Goal: Task Accomplishment & Management: Manage account settings

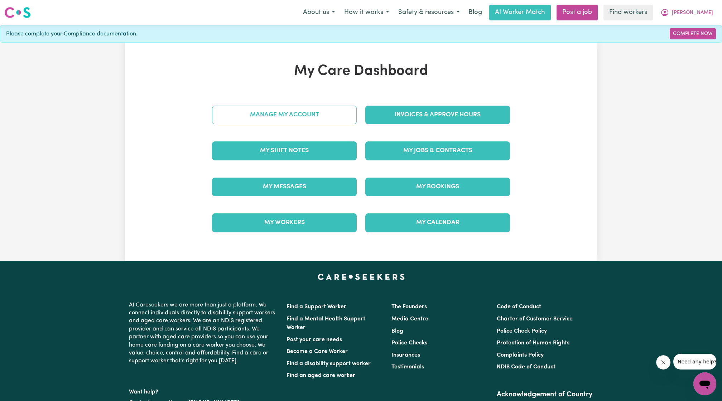
click at [257, 110] on link "Manage My Account" at bounding box center [284, 115] width 145 height 19
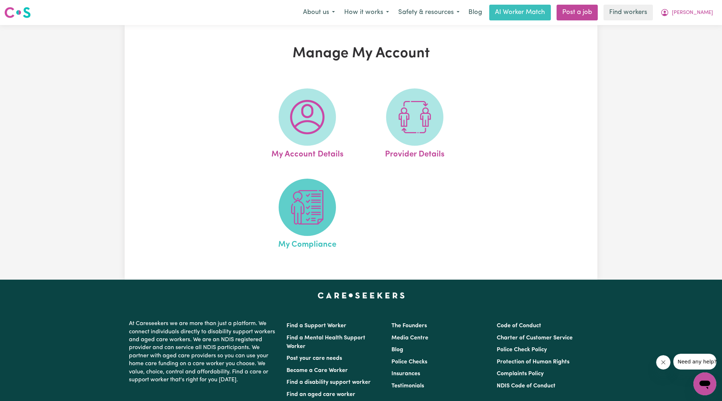
click at [311, 193] on img at bounding box center [307, 207] width 34 height 34
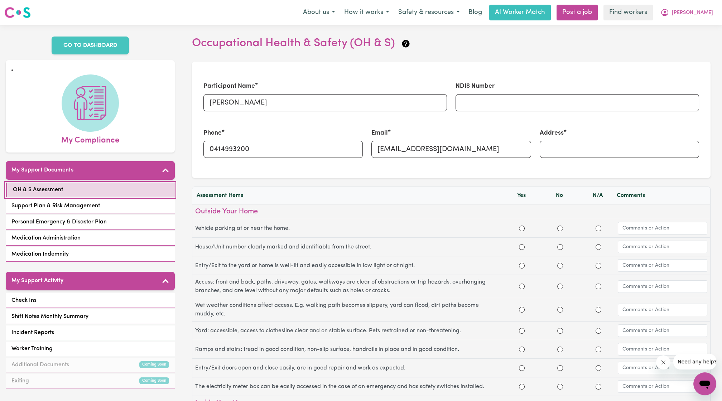
click at [101, 186] on link "OH & S Assessment" at bounding box center [90, 190] width 169 height 15
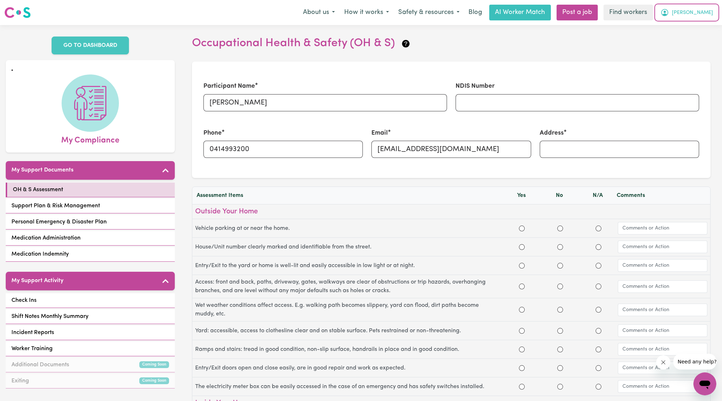
click at [357, 18] on button "[PERSON_NAME]" at bounding box center [687, 12] width 62 height 15
click at [357, 24] on link "My Dashboard" at bounding box center [689, 28] width 57 height 14
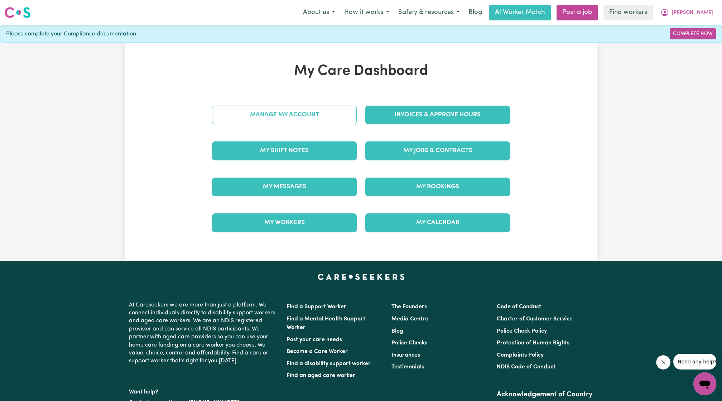
click at [261, 115] on link "Manage My Account" at bounding box center [284, 115] width 145 height 19
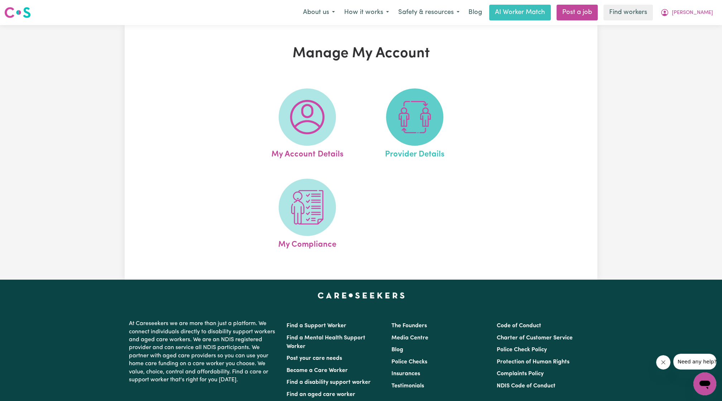
click at [357, 120] on img at bounding box center [415, 117] width 34 height 34
select select "AGED_HOME_CARE"
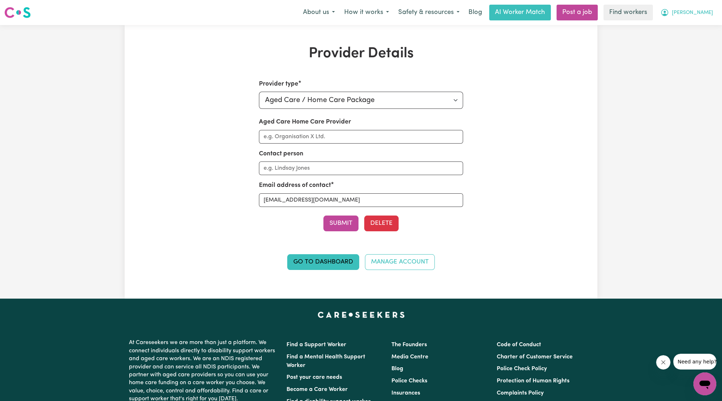
click at [357, 10] on icon "My Account" at bounding box center [664, 12] width 9 height 9
click at [357, 43] on link "Logout" at bounding box center [689, 41] width 57 height 14
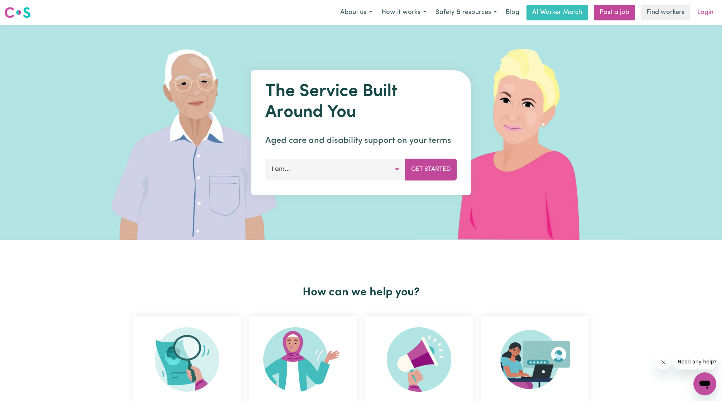
click at [357, 9] on link "Login" at bounding box center [705, 13] width 25 height 16
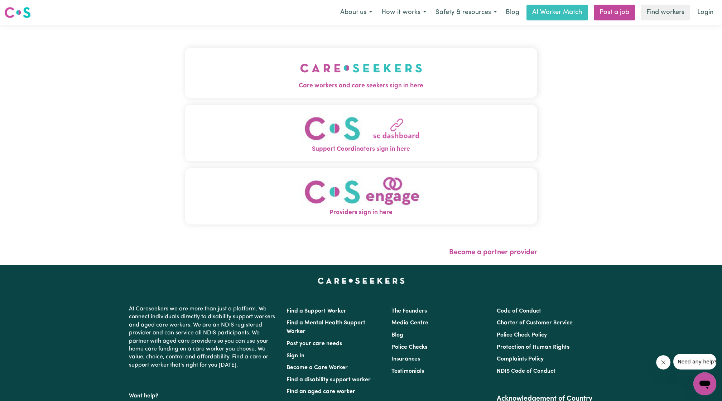
click at [345, 70] on img "Care workers and care seekers sign in here" at bounding box center [361, 68] width 122 height 27
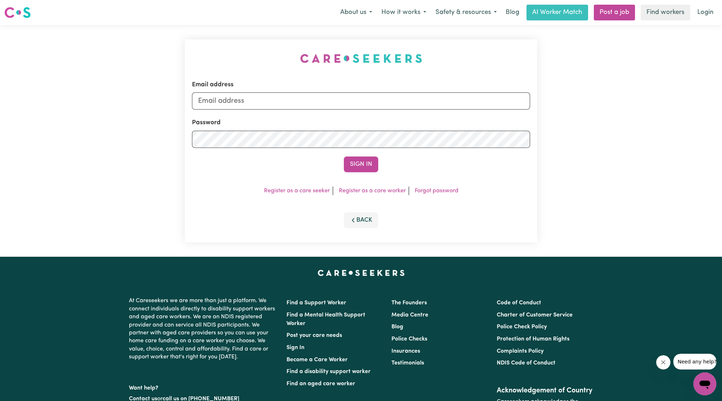
click at [340, 110] on form "Email address Password Sign In" at bounding box center [361, 126] width 338 height 92
click at [335, 106] on input "Email address" at bounding box center [361, 100] width 338 height 17
drag, startPoint x: 236, startPoint y: 101, endPoint x: 414, endPoint y: 106, distance: 178.4
click at [357, 106] on input "[EMAIL_ADDRESS][PERSON_NAME][DOMAIN_NAME]" at bounding box center [361, 100] width 338 height 17
type input "[EMAIL_ADDRESS][DOMAIN_NAME]"
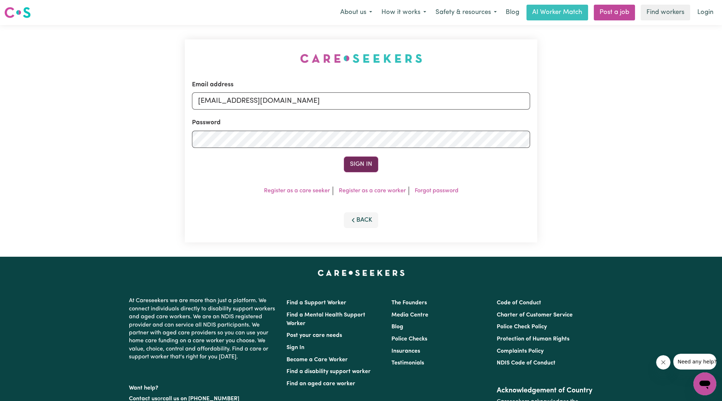
click at [357, 168] on button "Sign In" at bounding box center [361, 165] width 34 height 16
